Goal: Information Seeking & Learning: Learn about a topic

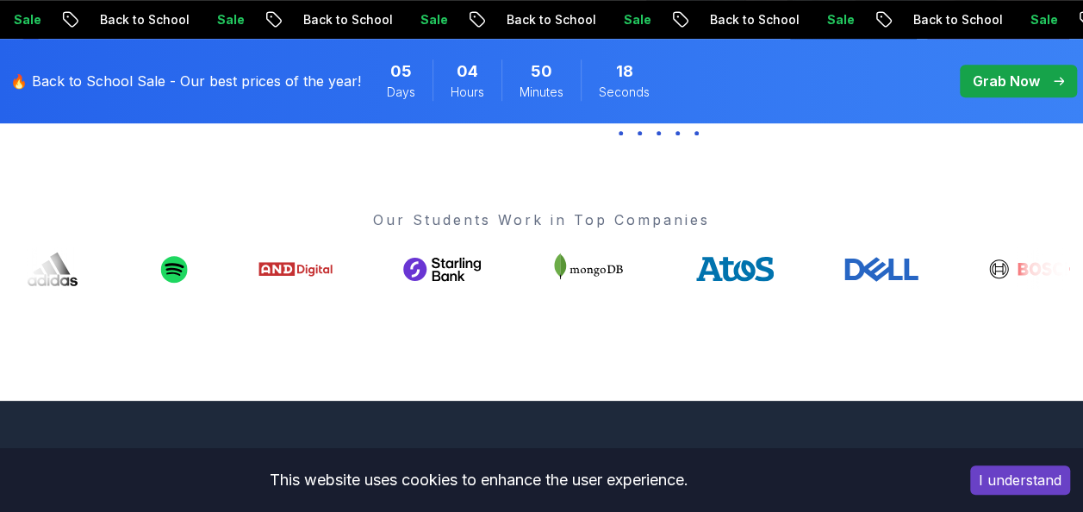
scroll to position [631, 0]
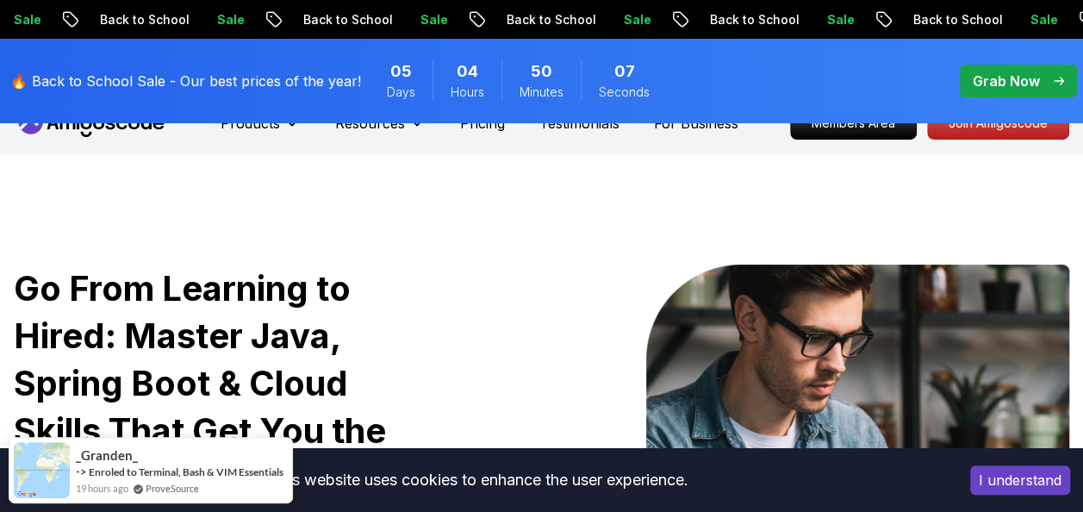
scroll to position [0, 0]
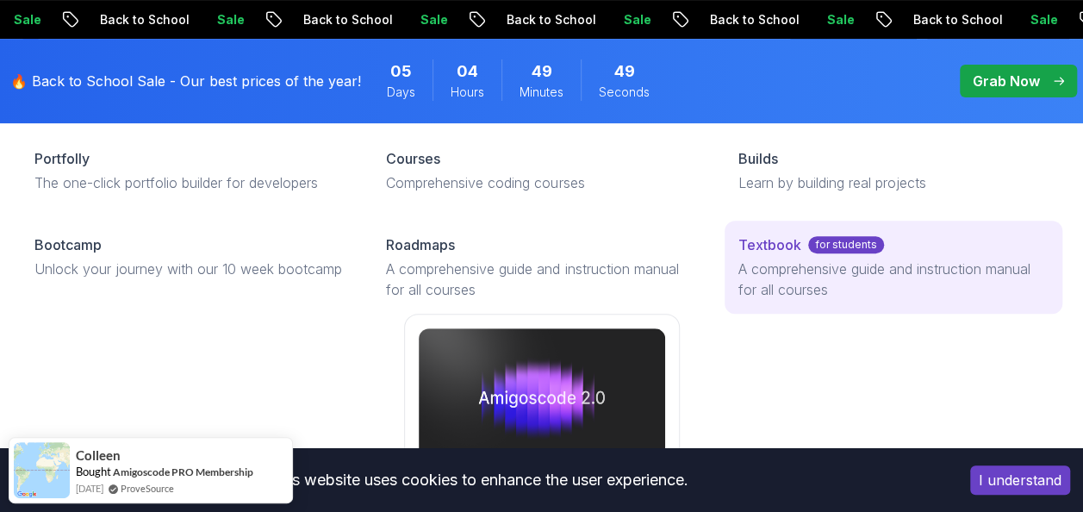
scroll to position [246, 0]
click at [825, 240] on p "for students" at bounding box center [847, 244] width 76 height 17
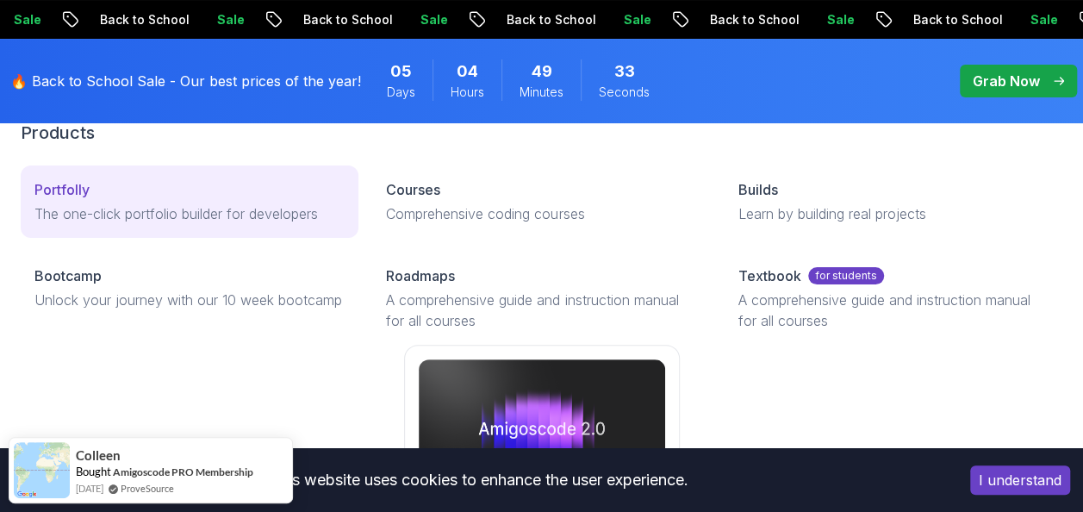
scroll to position [93, 0]
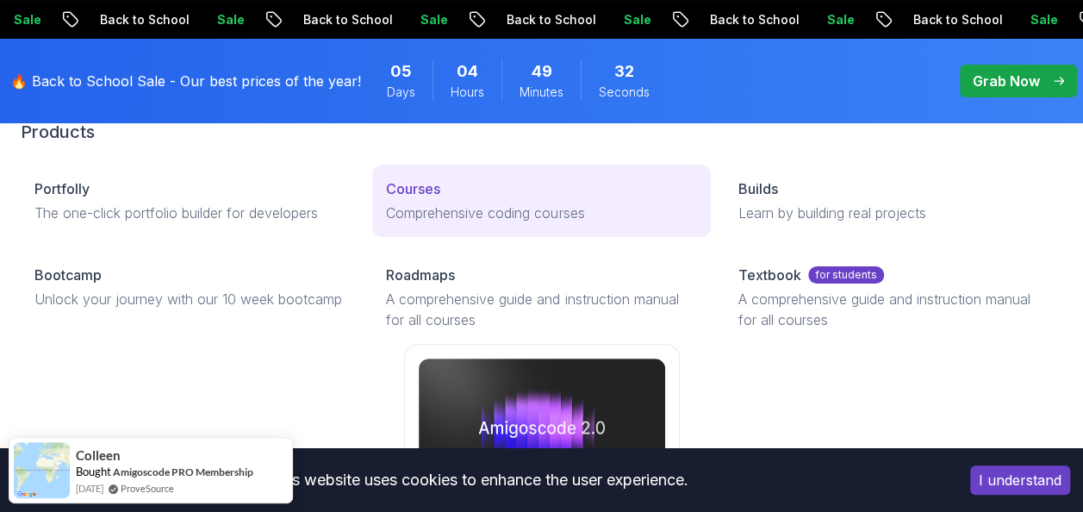
click at [434, 185] on p "Courses" at bounding box center [413, 188] width 54 height 21
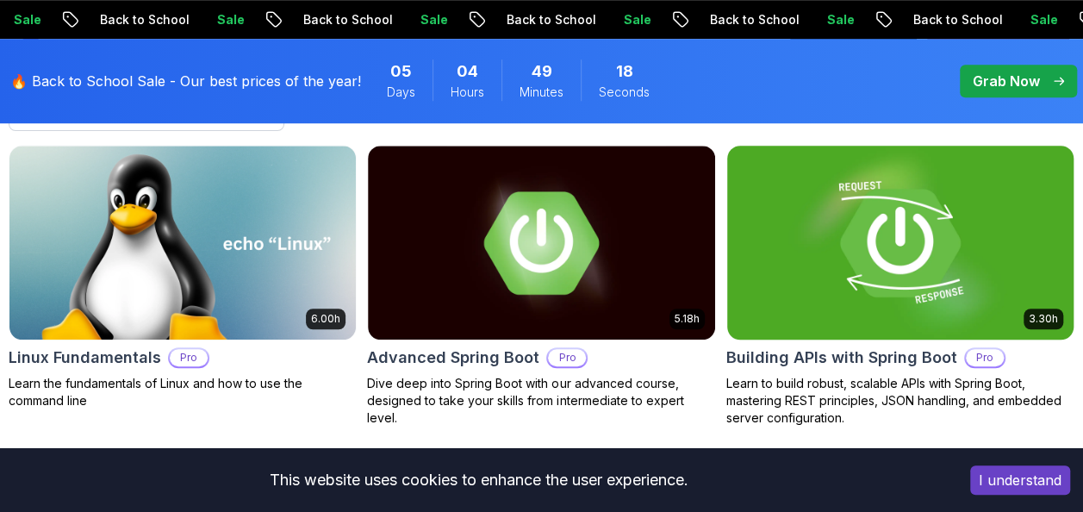
scroll to position [581, 0]
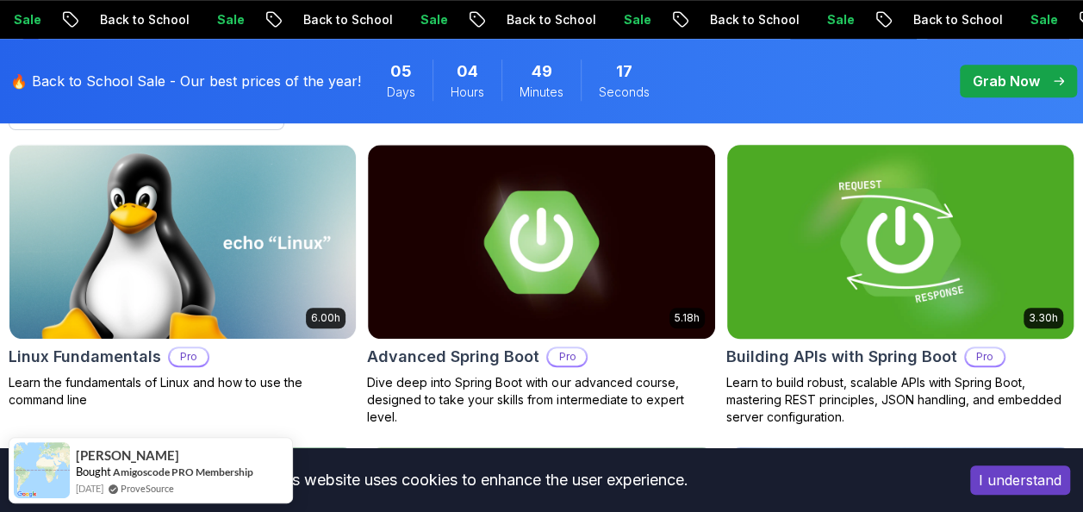
click at [888, 247] on img at bounding box center [901, 242] width 364 height 204
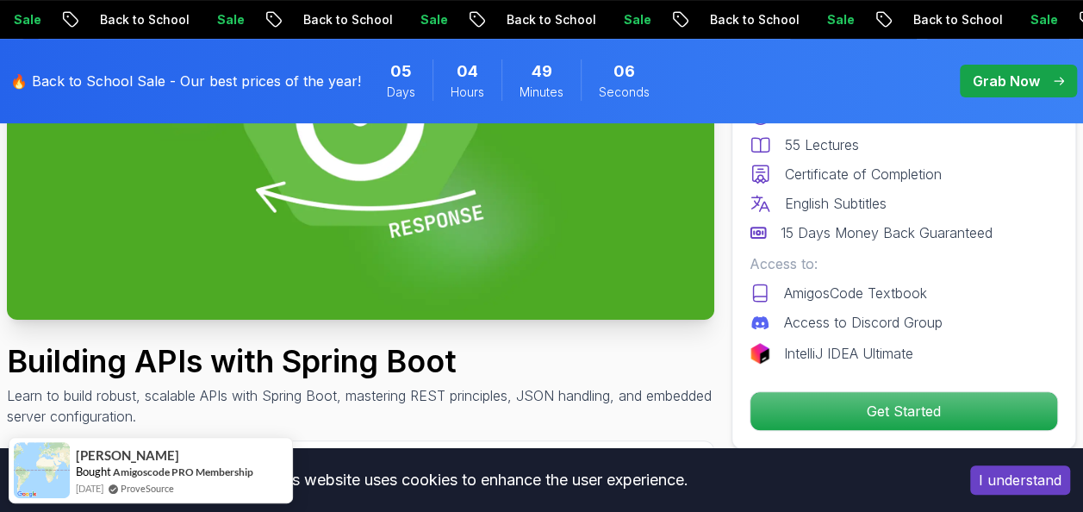
scroll to position [306, 0]
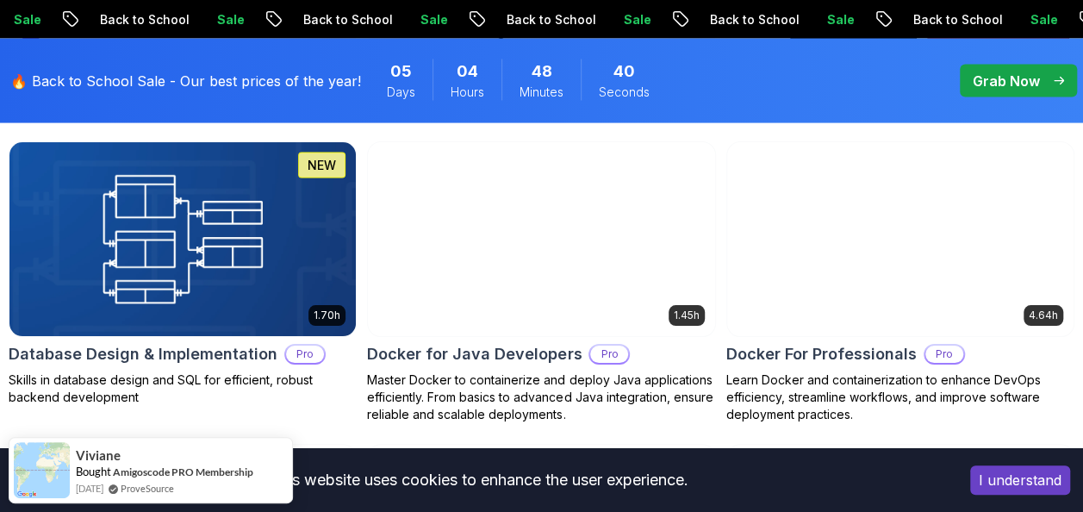
scroll to position [1745, 0]
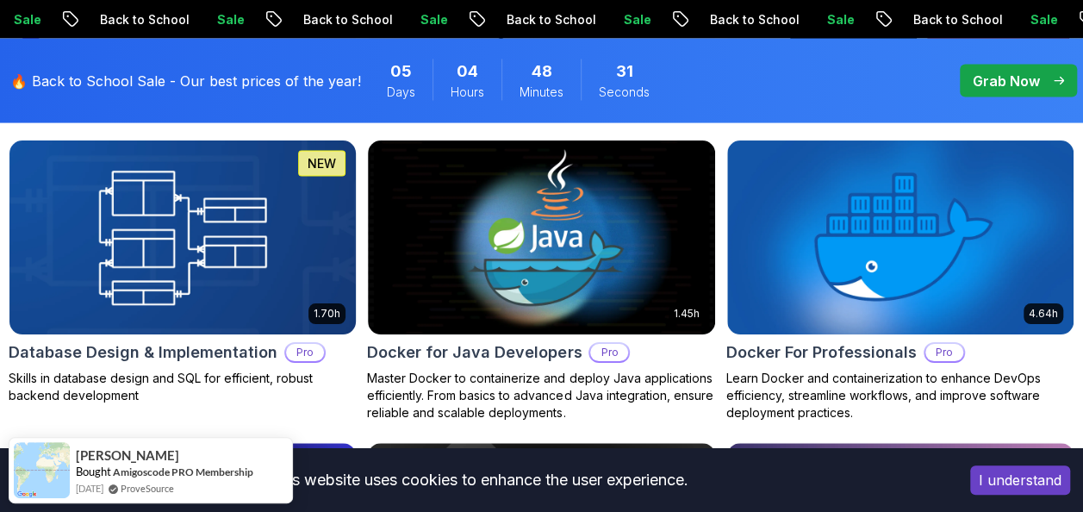
click at [272, 284] on img at bounding box center [183, 237] width 364 height 204
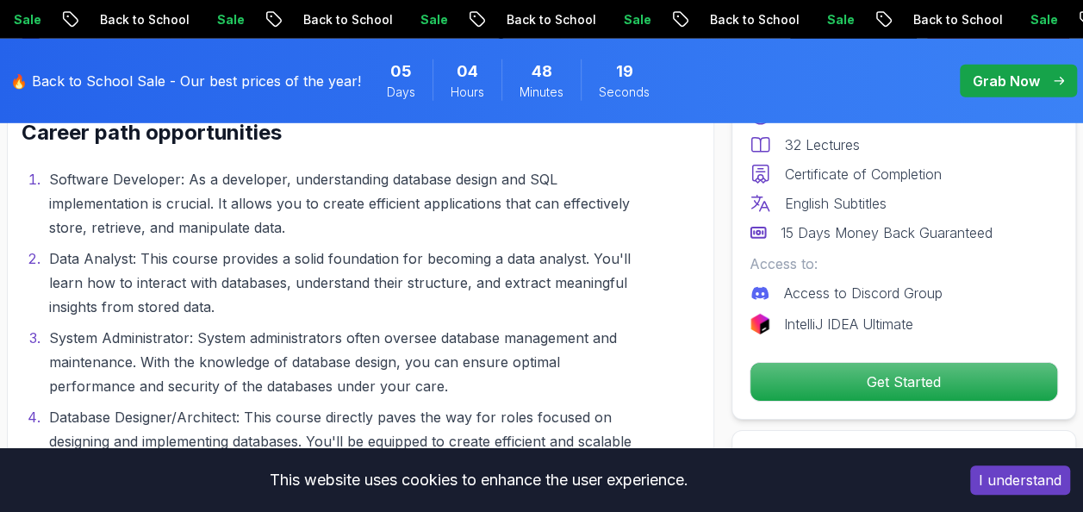
scroll to position [2518, 0]
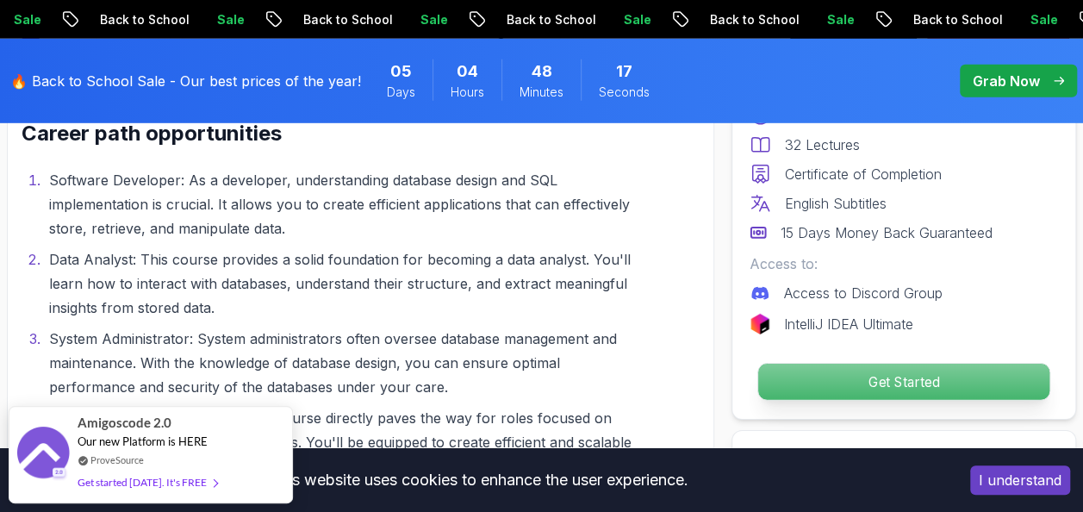
click at [863, 382] on p "Get Started" at bounding box center [904, 382] width 291 height 36
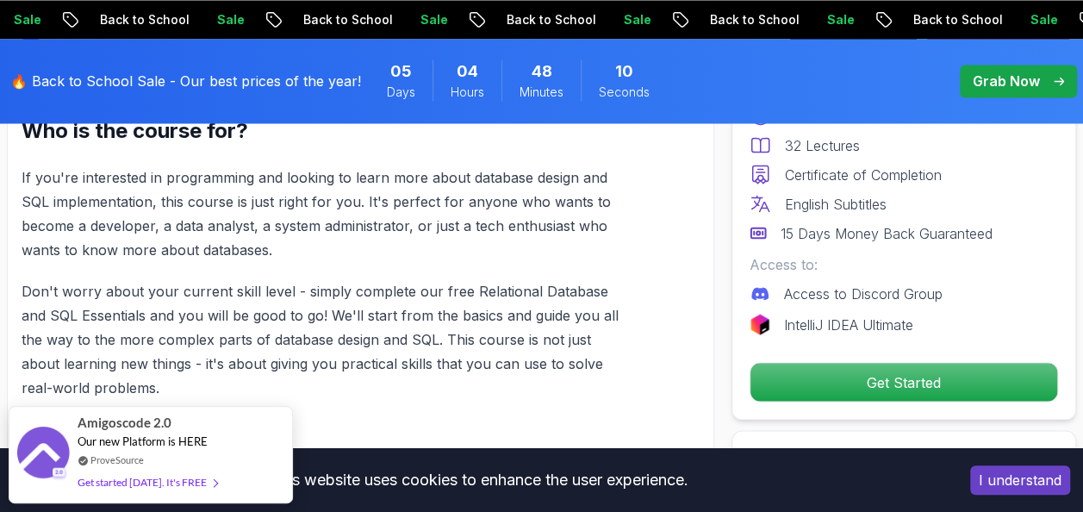
scroll to position [1481, 0]
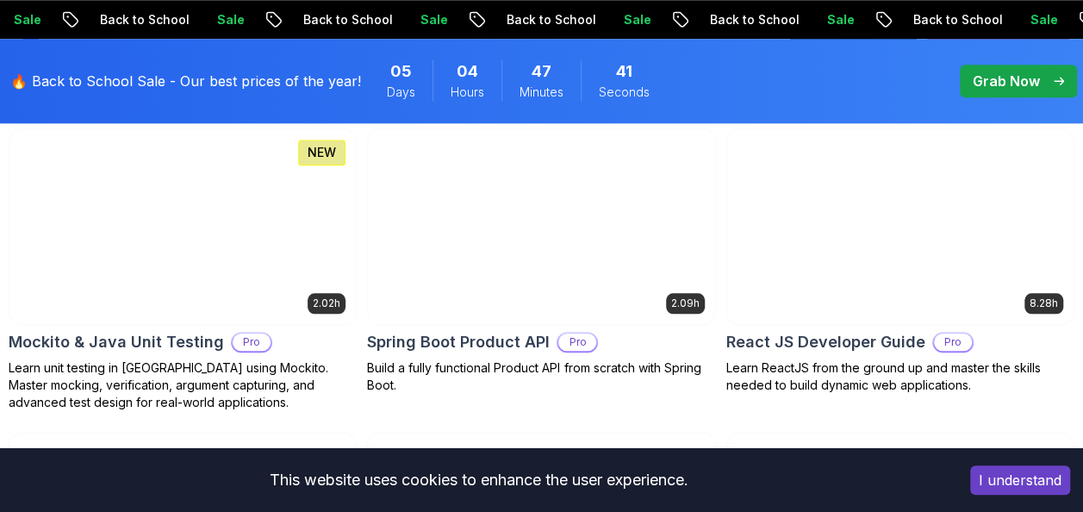
scroll to position [4096, 0]
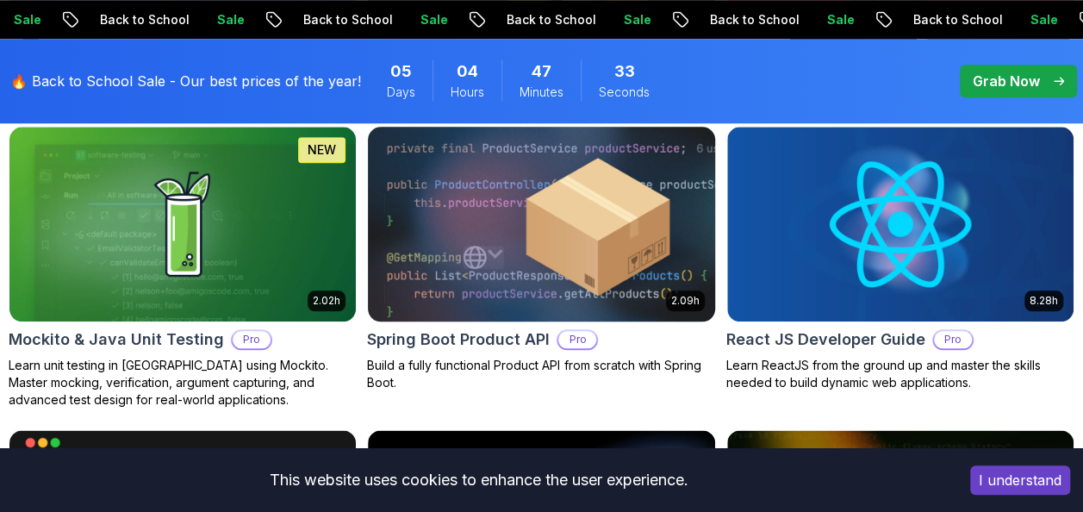
click at [650, 302] on img at bounding box center [541, 224] width 364 height 204
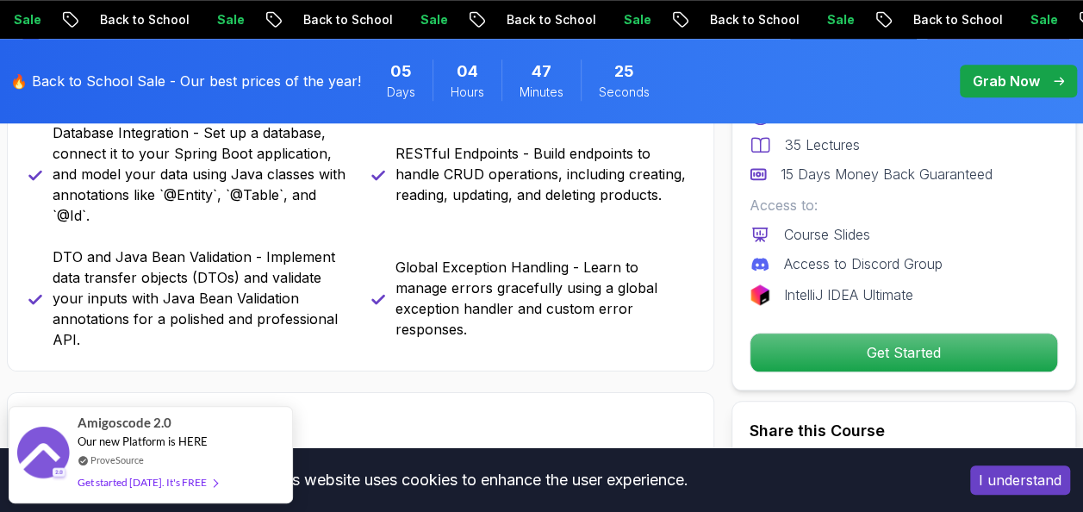
scroll to position [806, 0]
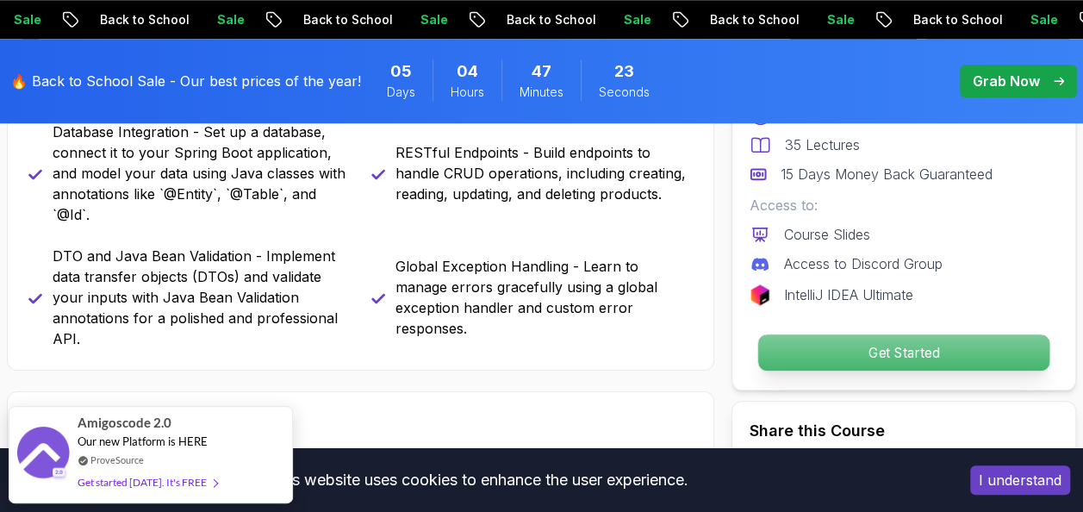
click at [902, 353] on p "Get Started" at bounding box center [904, 352] width 291 height 36
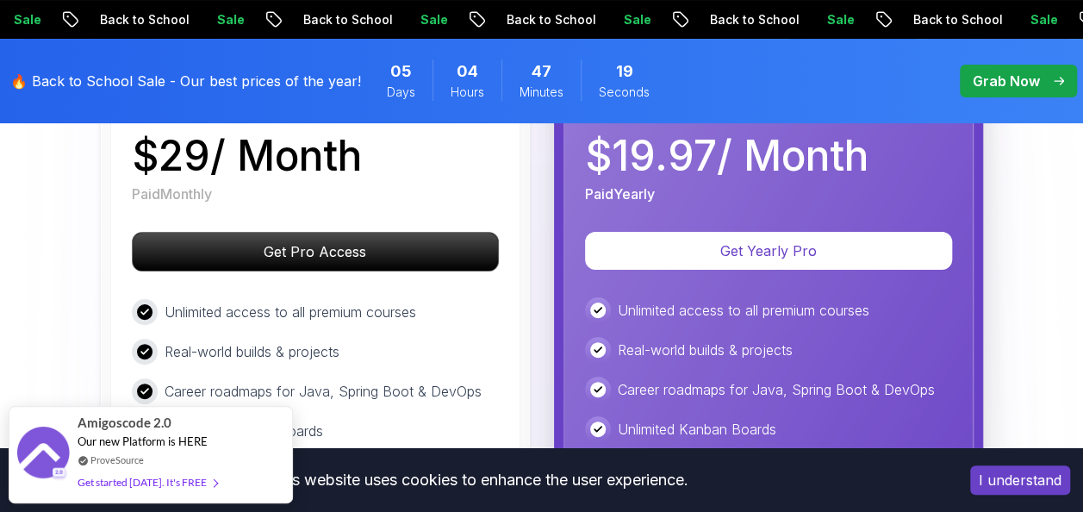
scroll to position [3400, 0]
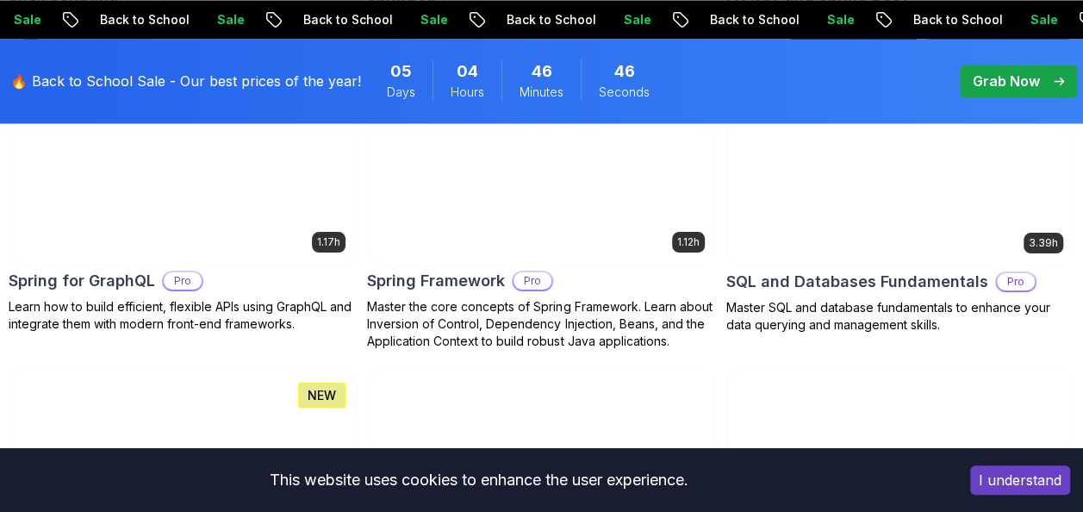
scroll to position [4749, 0]
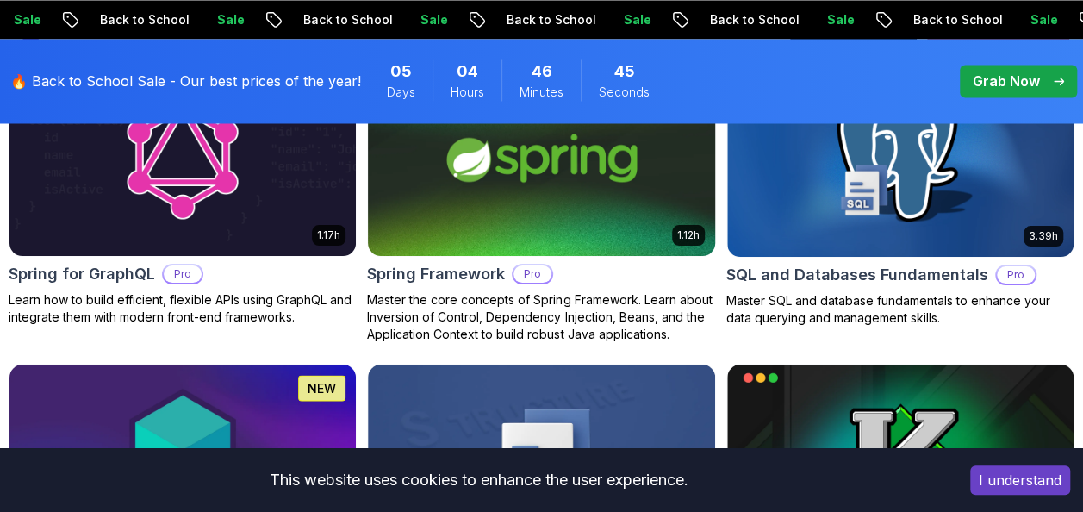
click at [579, 209] on img at bounding box center [541, 159] width 364 height 204
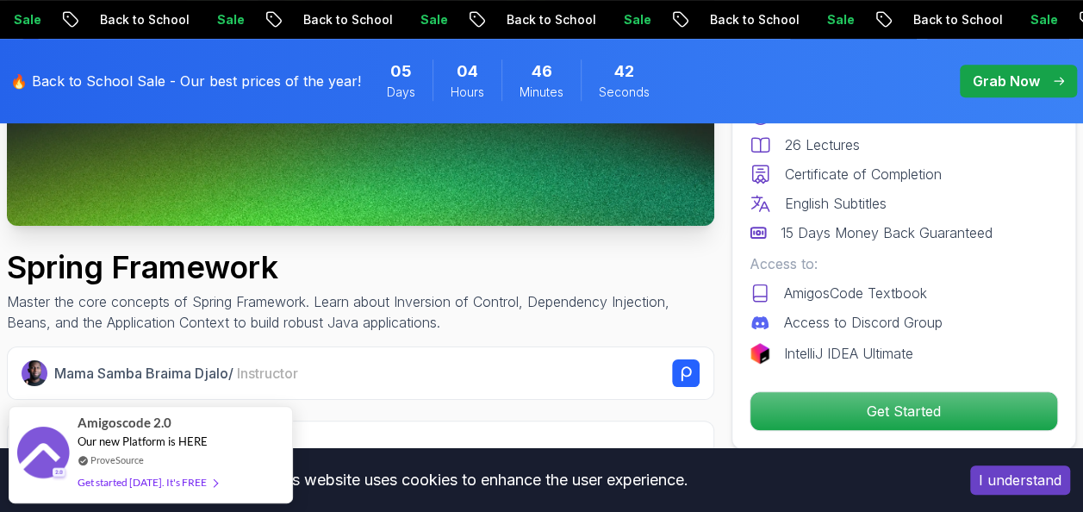
scroll to position [400, 0]
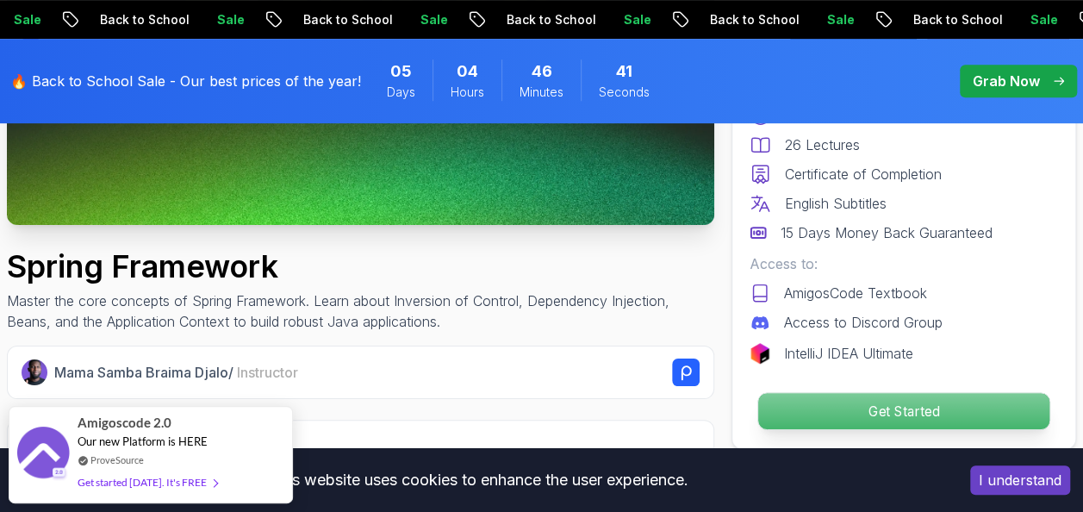
click at [915, 402] on p "Get Started" at bounding box center [904, 411] width 291 height 36
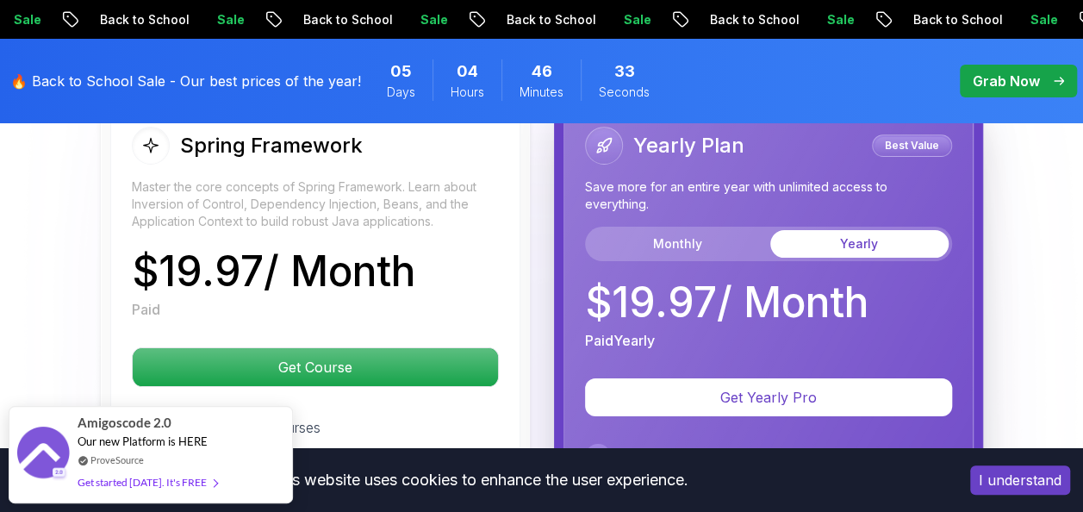
scroll to position [3200, 0]
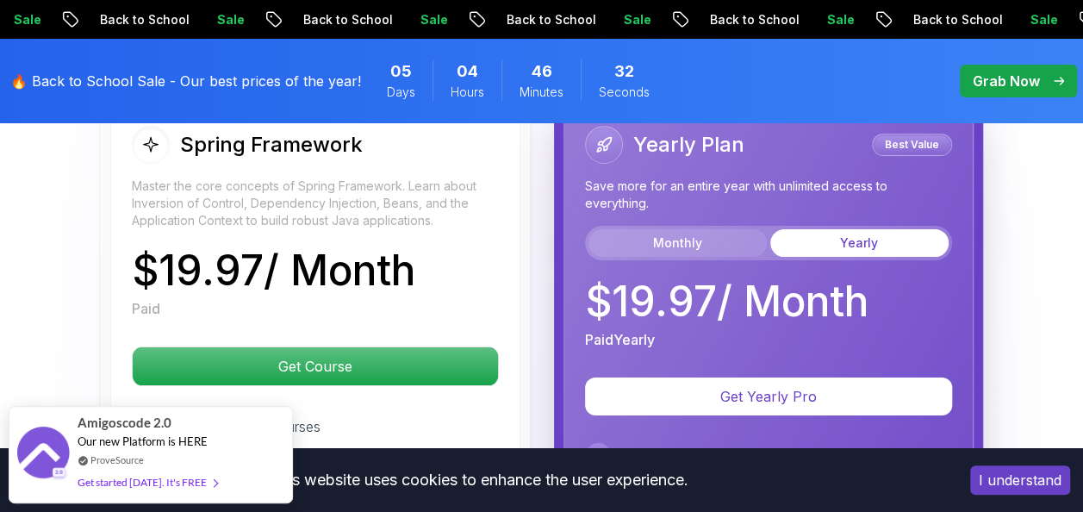
click at [674, 241] on button "Monthly" at bounding box center [678, 243] width 178 height 28
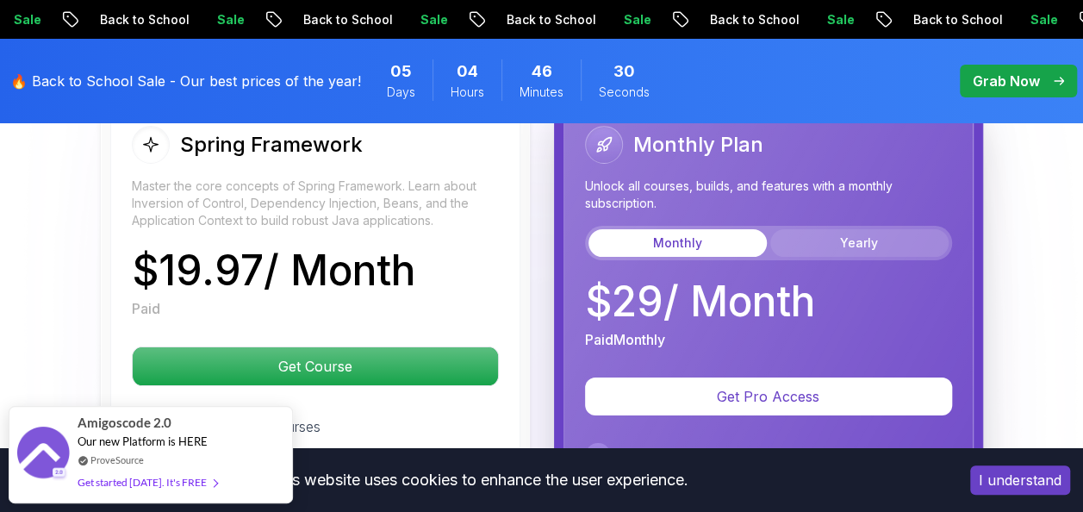
click at [867, 238] on button "Yearly" at bounding box center [860, 243] width 178 height 28
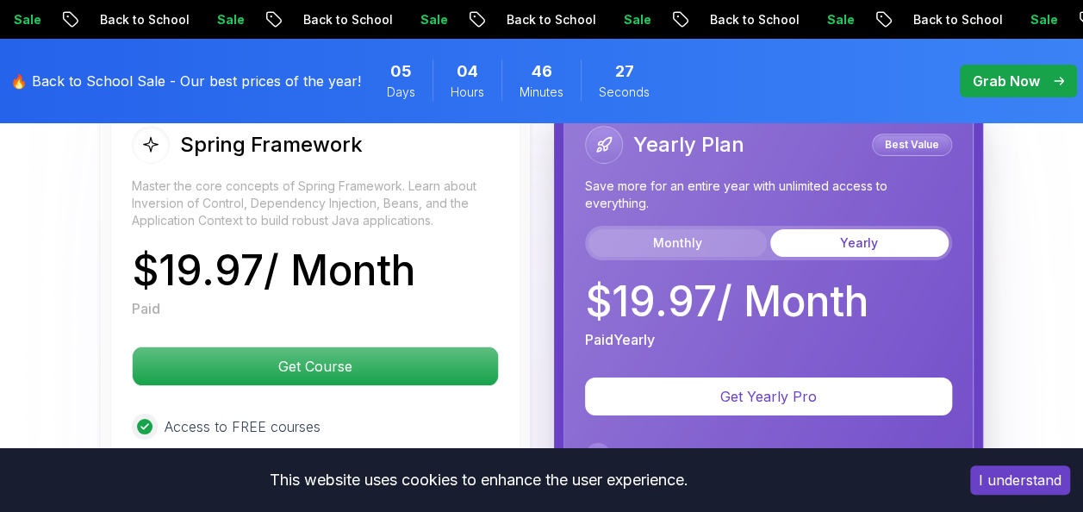
click at [674, 238] on button "Monthly" at bounding box center [678, 243] width 178 height 28
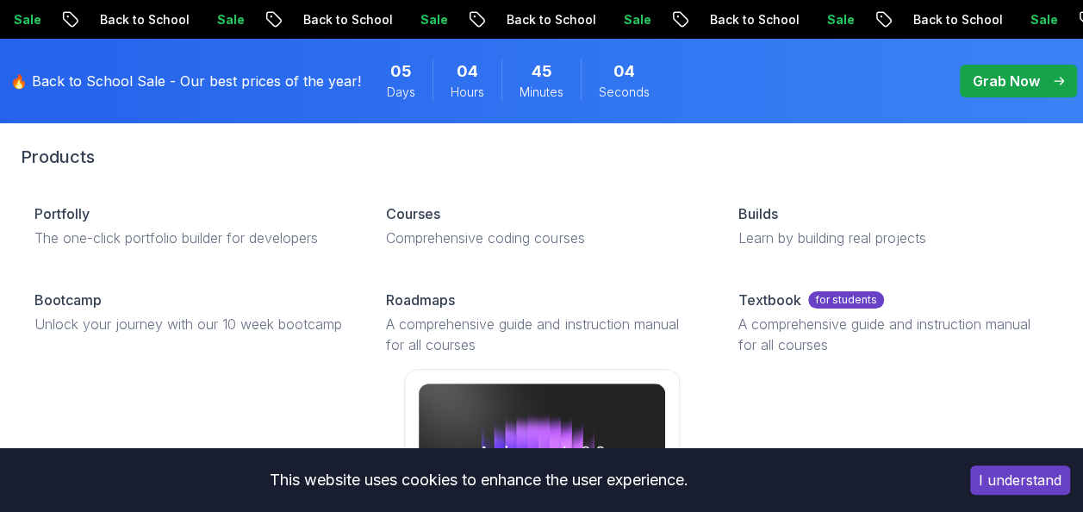
scroll to position [85, 0]
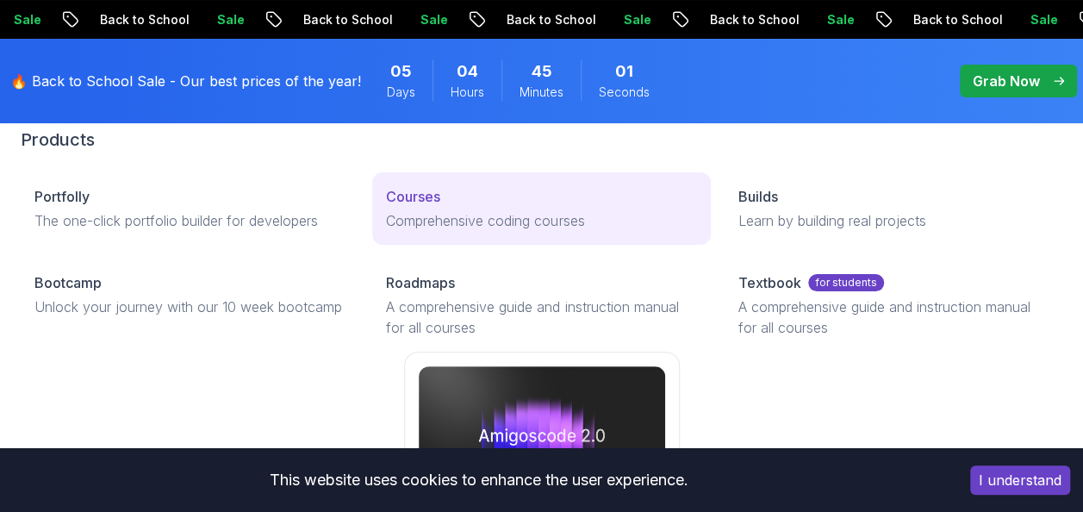
click at [403, 207] on link "Courses Comprehensive coding courses" at bounding box center [541, 208] width 338 height 72
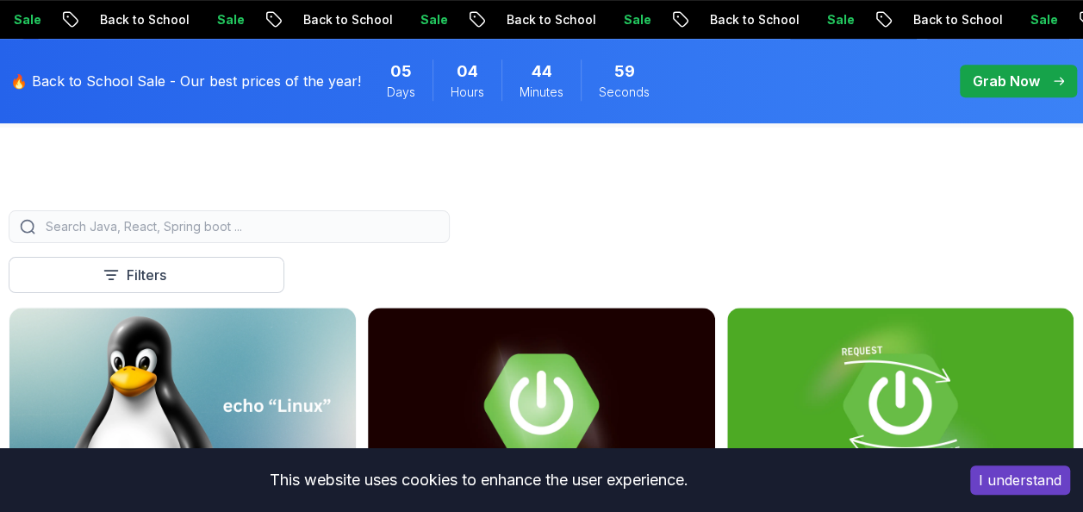
scroll to position [664, 0]
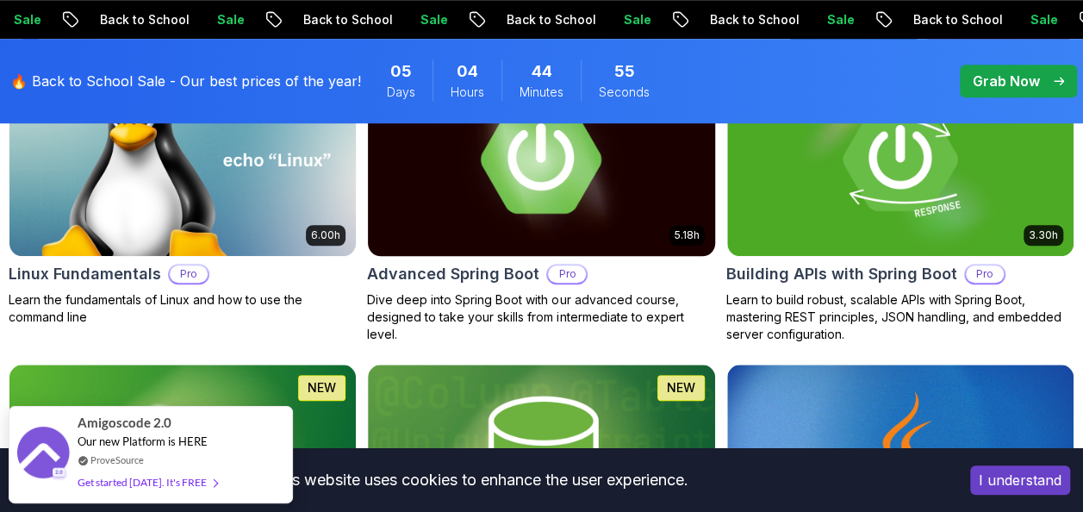
click at [516, 276] on h2 "Advanced Spring Boot" at bounding box center [453, 274] width 172 height 24
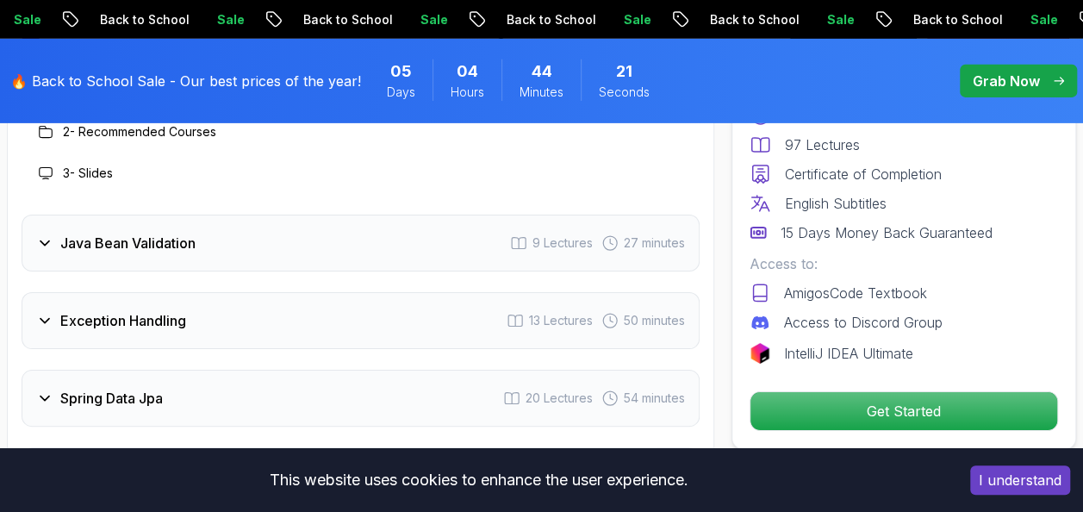
scroll to position [2769, 0]
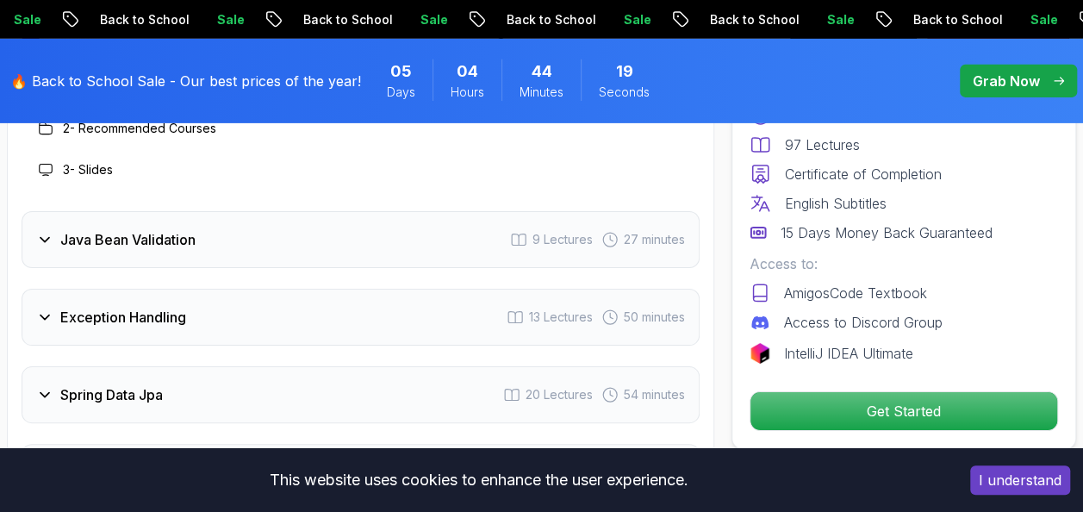
click at [49, 315] on icon at bounding box center [44, 317] width 17 height 17
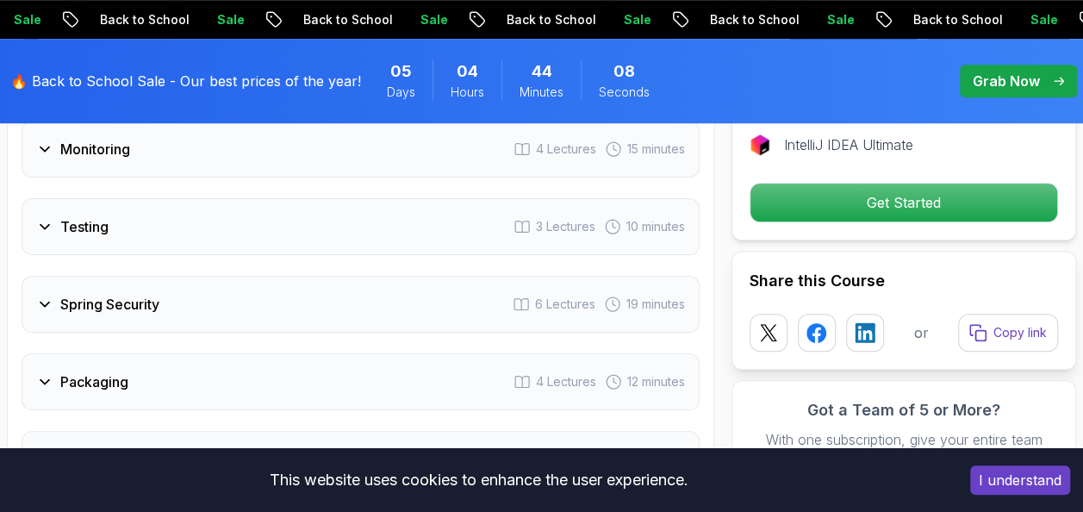
scroll to position [3818, 0]
click at [50, 295] on icon at bounding box center [44, 303] width 17 height 17
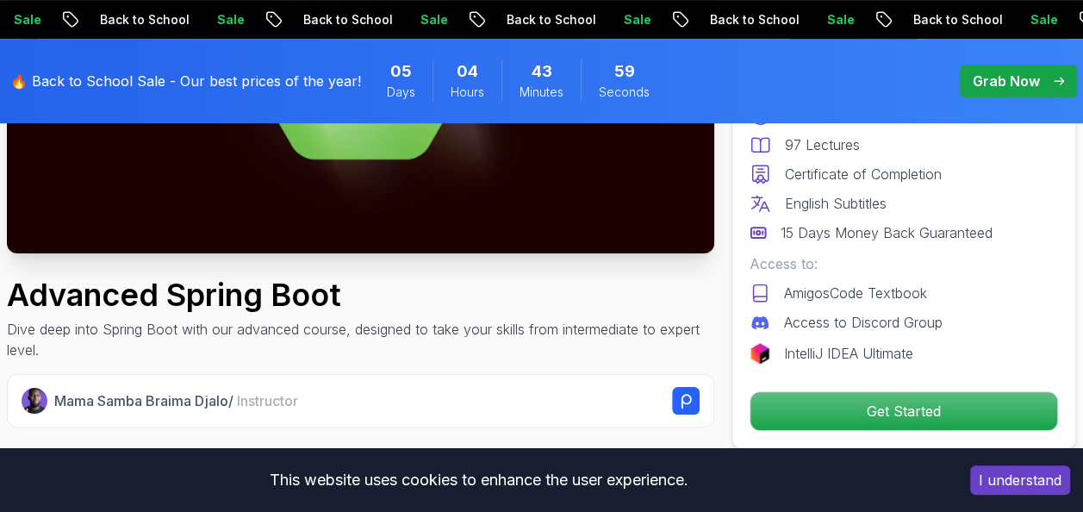
scroll to position [0, 0]
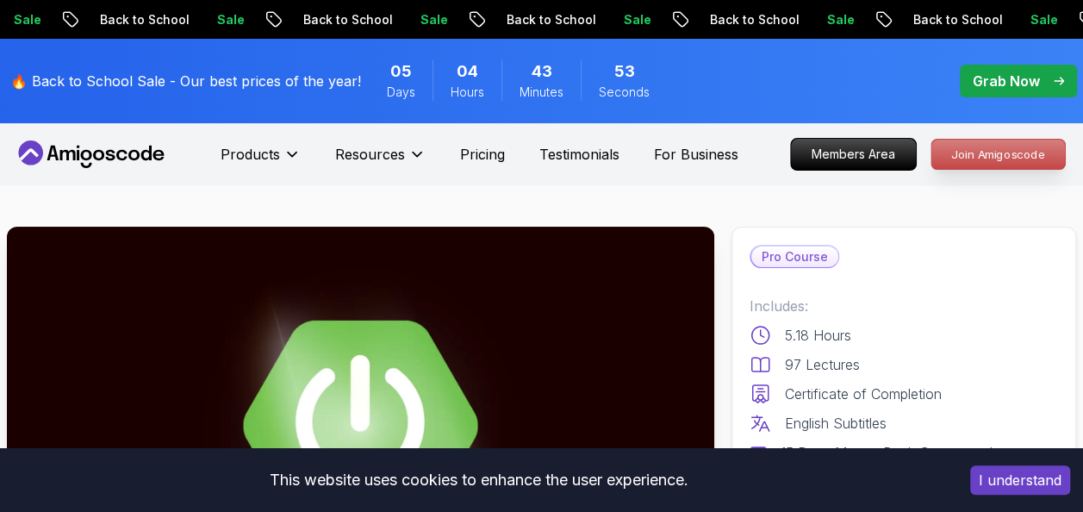
click at [972, 145] on p "Join Amigoscode" at bounding box center [999, 154] width 134 height 29
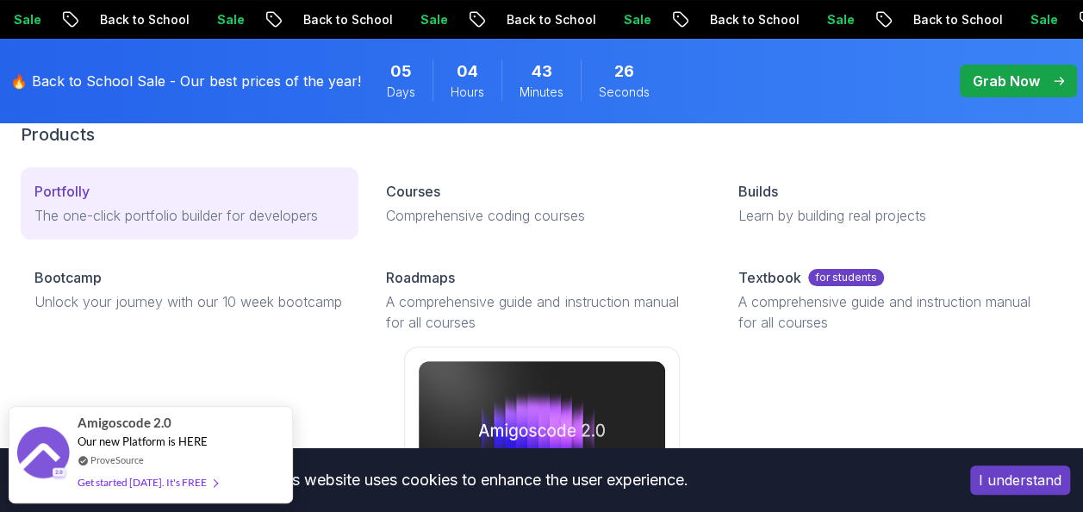
scroll to position [91, 0]
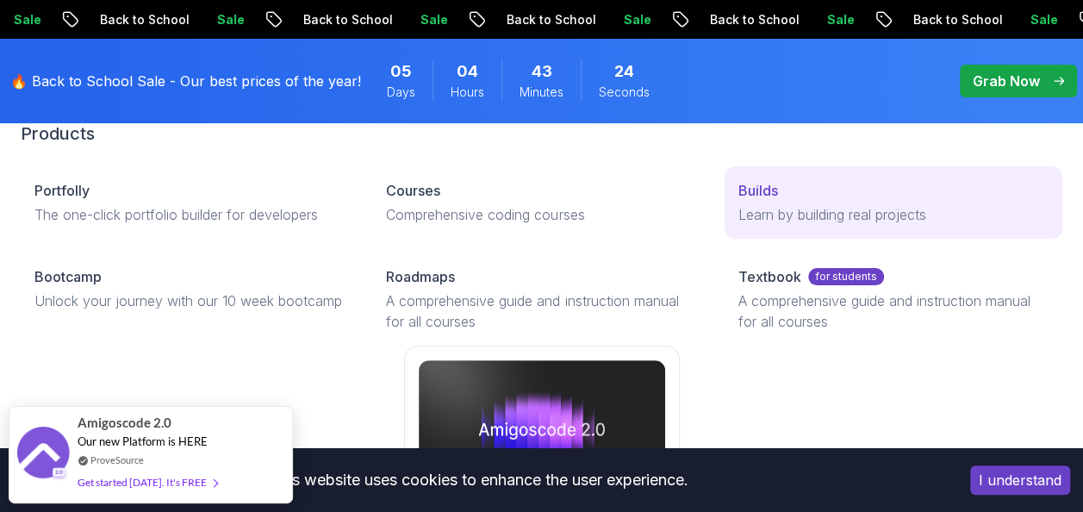
click at [768, 199] on p "Builds" at bounding box center [759, 190] width 40 height 21
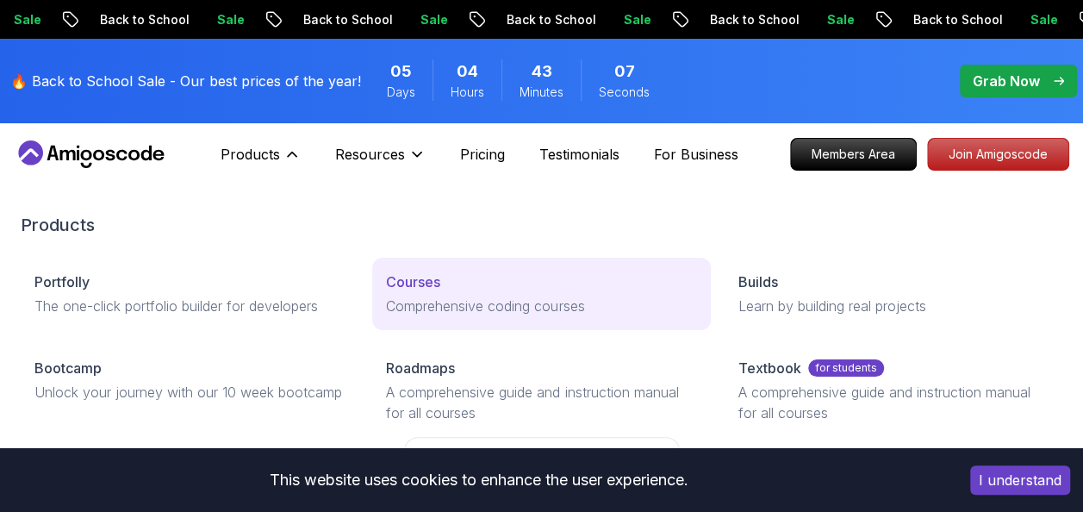
click at [405, 289] on p "Courses" at bounding box center [413, 282] width 54 height 21
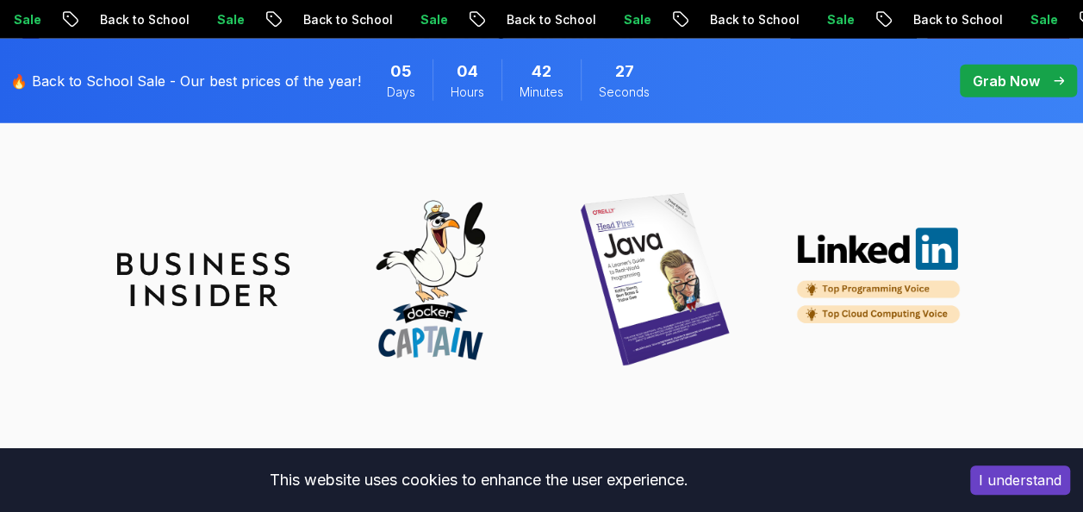
scroll to position [5573, 0]
